Goal: Ask a question

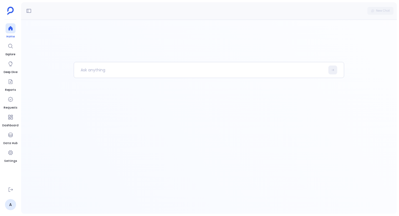
click at [8, 31] on icon at bounding box center [11, 29] width 6 height 6
click at [103, 68] on p at bounding box center [199, 70] width 251 height 14
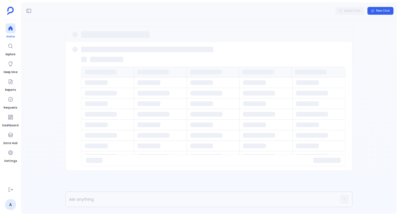
click at [13, 31] on div at bounding box center [11, 28] width 10 height 10
click at [9, 33] on link "Home" at bounding box center [11, 31] width 10 height 16
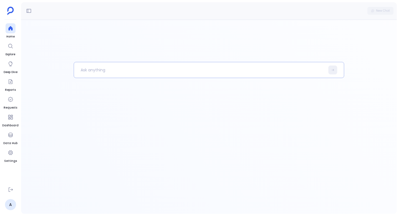
click at [98, 64] on p at bounding box center [199, 70] width 251 height 14
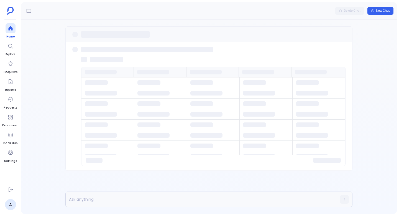
click at [9, 26] on icon at bounding box center [11, 29] width 6 height 6
click at [29, 11] on icon at bounding box center [29, 11] width 4 height 4
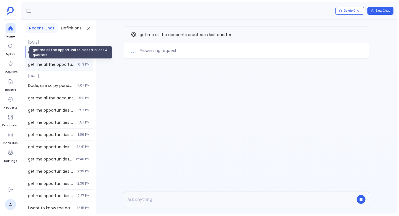
click at [55, 65] on span "get me all the opportunites closed in last 4 quarters" at bounding box center [51, 65] width 47 height 6
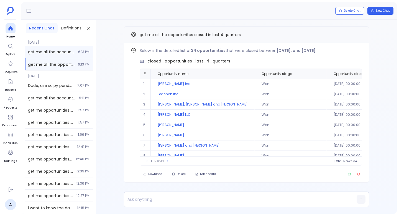
click at [76, 52] on div "get me all the accounts created in last quarter 6:13 PM" at bounding box center [59, 52] width 68 height 12
